Goal: Transaction & Acquisition: Complete application form

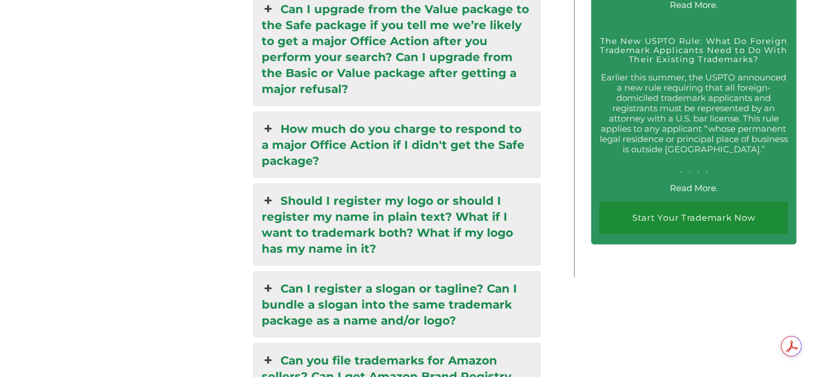
scroll to position [2281, 0]
click at [662, 219] on link "Start Your Trademark Now" at bounding box center [694, 218] width 189 height 33
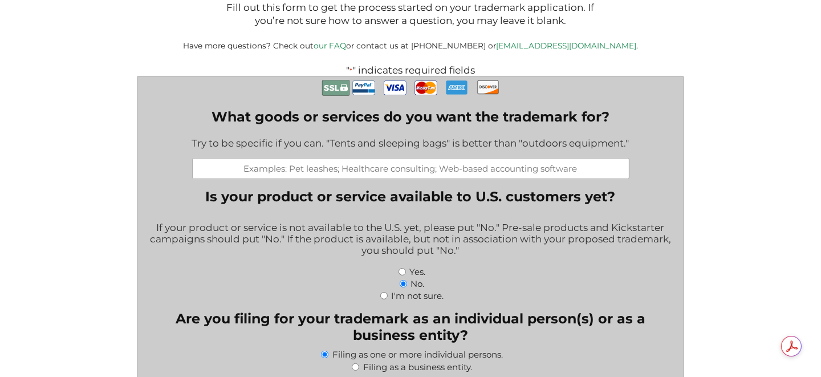
scroll to position [88, 0]
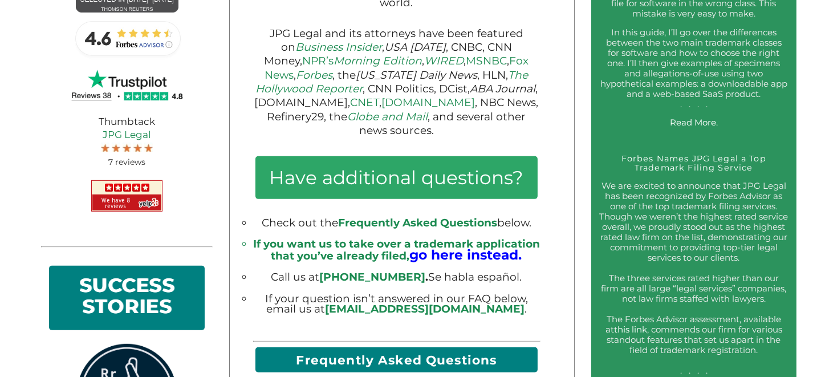
scroll to position [788, 0]
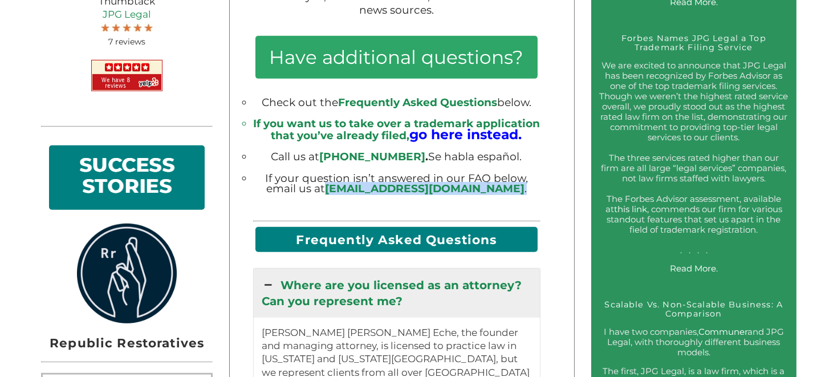
drag, startPoint x: 492, startPoint y: 195, endPoint x: 376, endPoint y: 194, distance: 115.8
click at [376, 194] on li "If your question isn’t answered in our FAQ below, email us at info@jpglegal.com…" at bounding box center [397, 183] width 288 height 21
copy li "info@jpglegal.com ."
click at [431, 211] on p at bounding box center [397, 209] width 288 height 13
drag, startPoint x: 377, startPoint y: 195, endPoint x: 479, endPoint y: 194, distance: 102.1
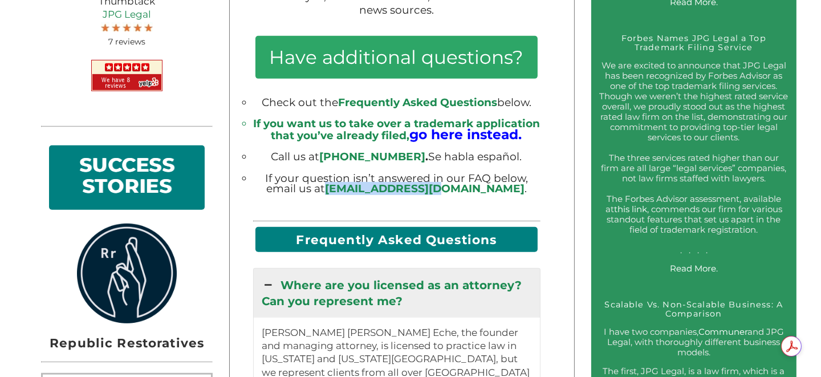
click at [479, 194] on li "If your question isn’t answered in our FAQ below, email us at info@jpglegal.com…" at bounding box center [397, 183] width 288 height 21
copy link "[EMAIL_ADDRESS][DOMAIN_NAME]"
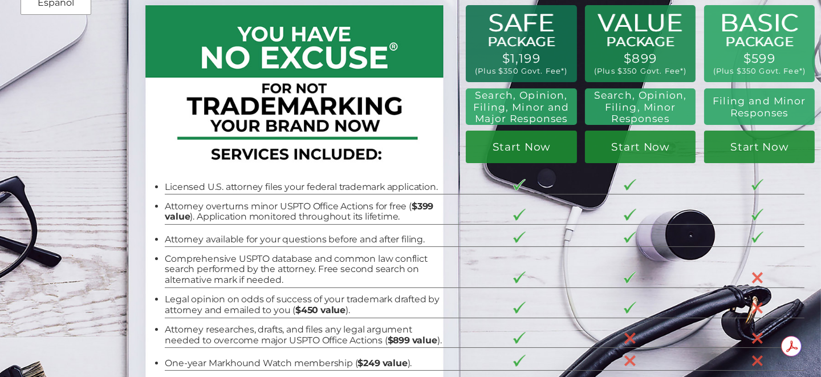
scroll to position [0, 0]
